Goal: Task Accomplishment & Management: Use online tool/utility

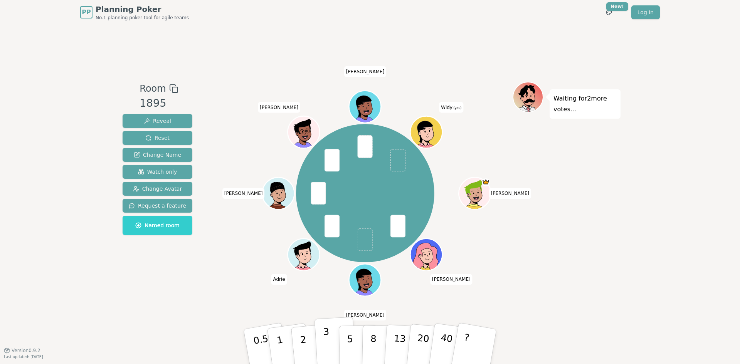
click at [327, 343] on p "3" at bounding box center [327, 348] width 8 height 42
click at [163, 190] on span "Change Avatar" at bounding box center [157, 189] width 49 height 8
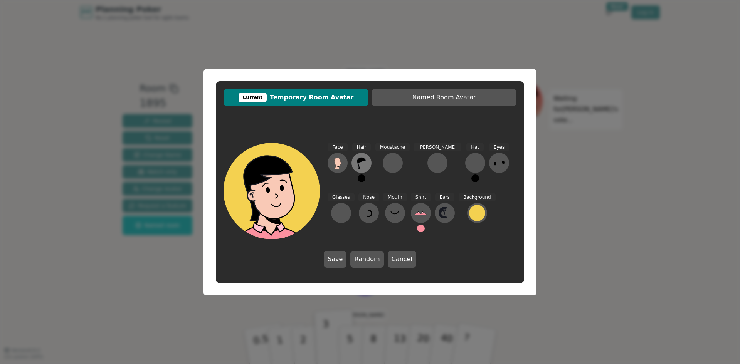
click at [360, 161] on icon at bounding box center [361, 164] width 8 height 12
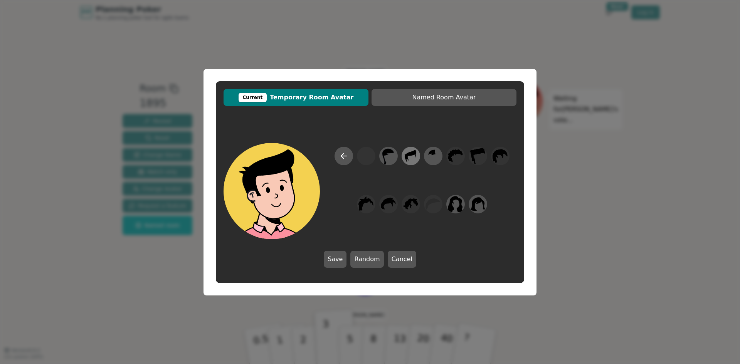
click at [409, 158] on icon at bounding box center [410, 155] width 15 height 17
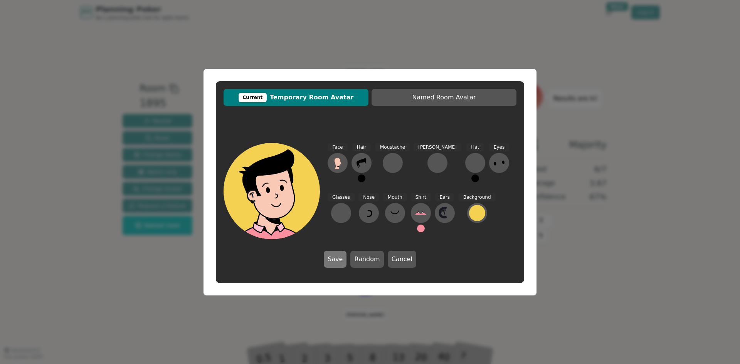
click at [338, 256] on button "Save" at bounding box center [335, 259] width 23 height 17
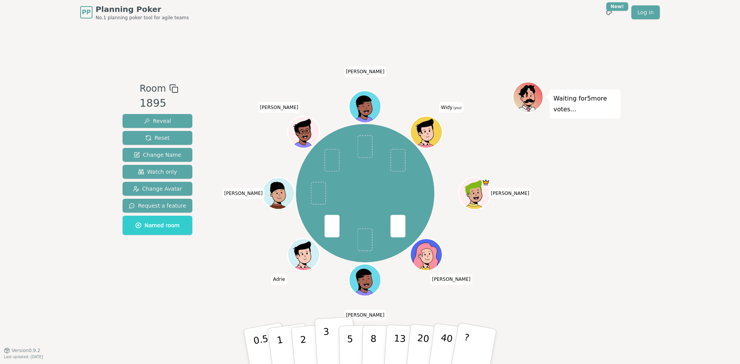
click at [327, 343] on p "3" at bounding box center [327, 348] width 8 height 42
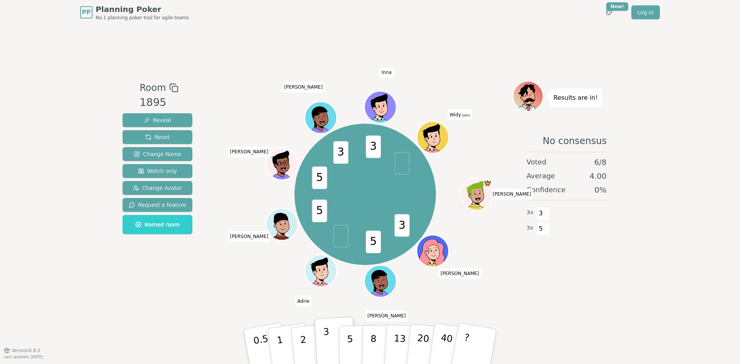
click at [328, 330] on button "3" at bounding box center [336, 347] width 42 height 60
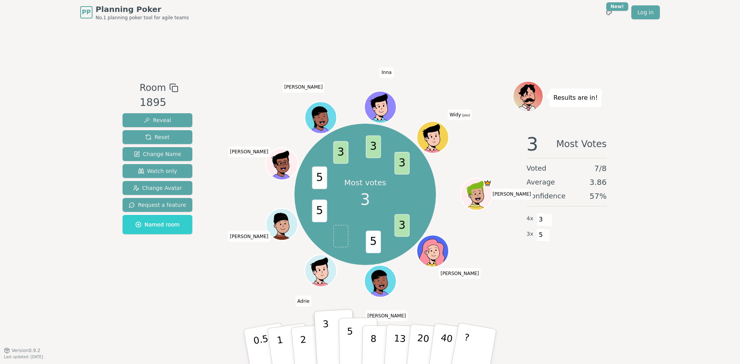
click at [347, 351] on button "5" at bounding box center [359, 347] width 40 height 59
